Goal: Task Accomplishment & Management: Manage account settings

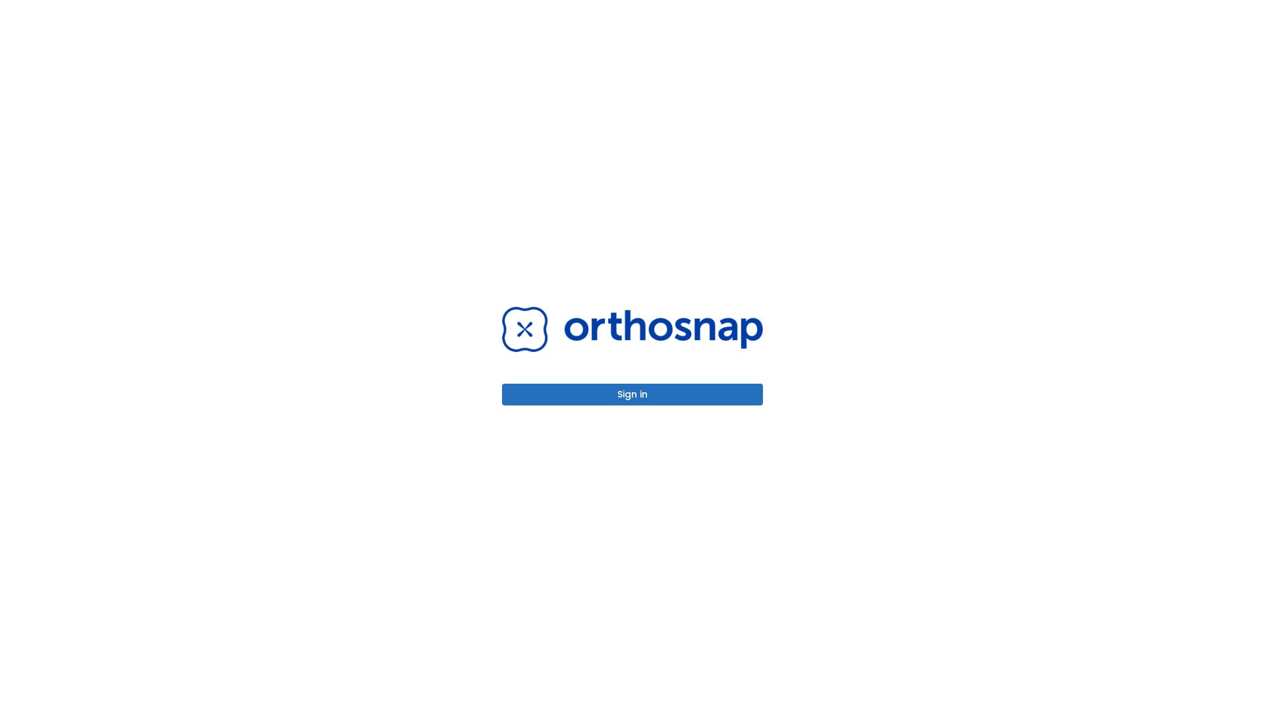
click at [632, 394] on button "Sign in" at bounding box center [632, 394] width 261 height 22
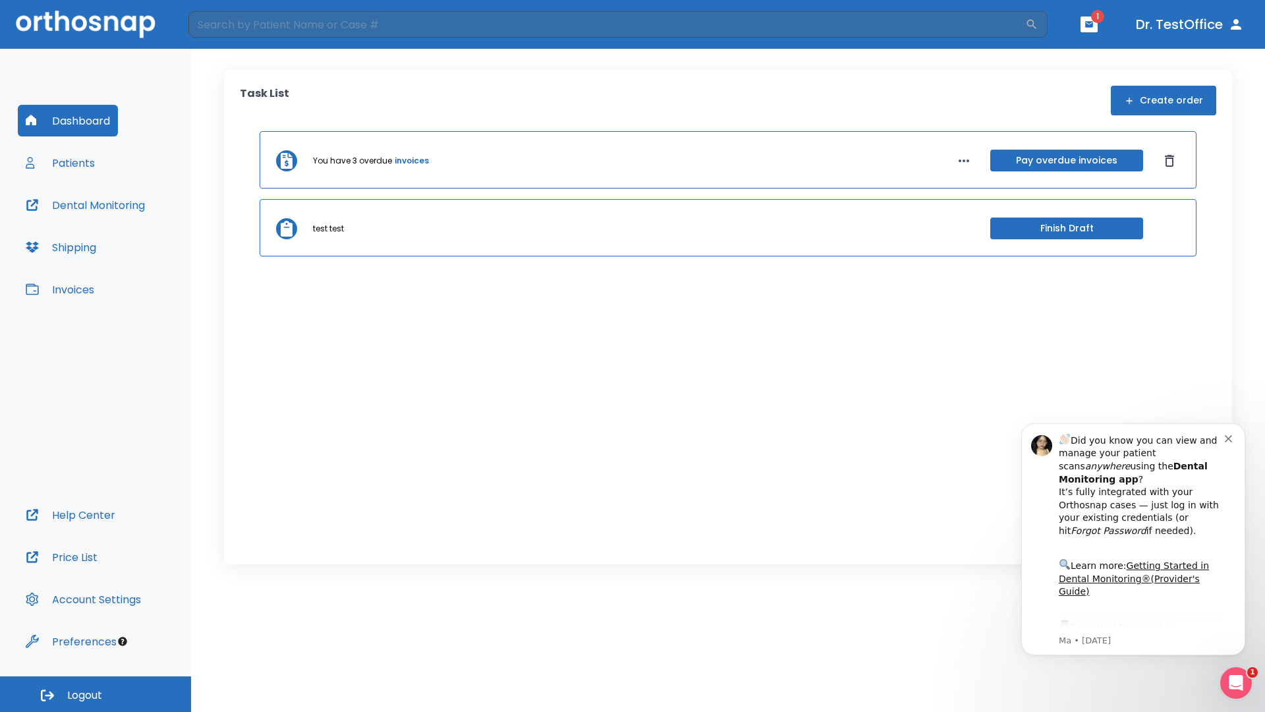
click at [96, 694] on span "Logout" at bounding box center [84, 695] width 35 height 14
